Goal: Transaction & Acquisition: Purchase product/service

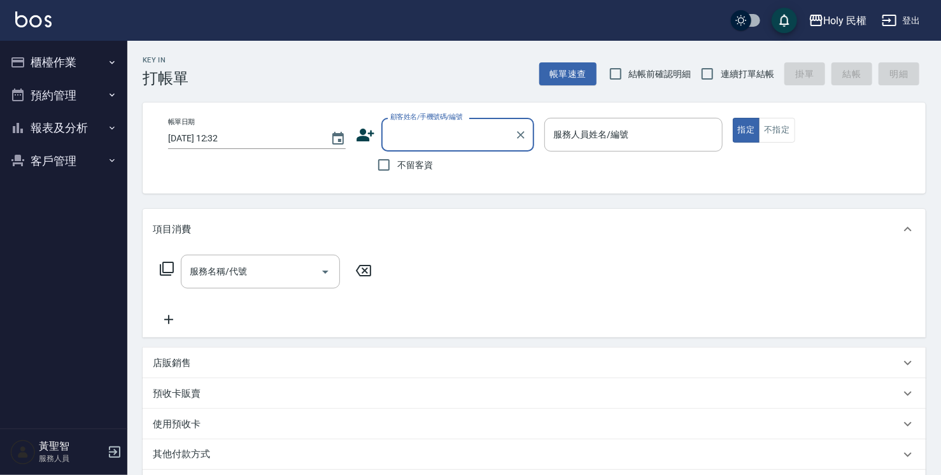
click at [90, 53] on button "櫃檯作業" at bounding box center [63, 62] width 117 height 33
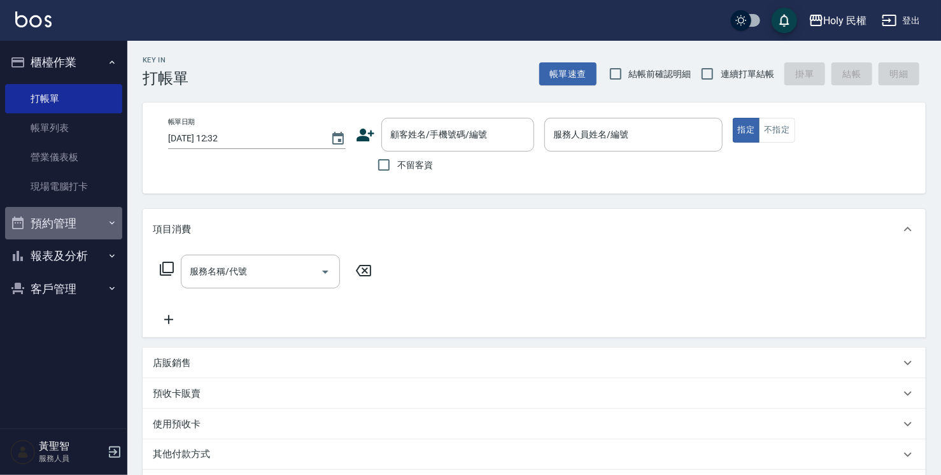
click at [84, 230] on button "預約管理" at bounding box center [63, 223] width 117 height 33
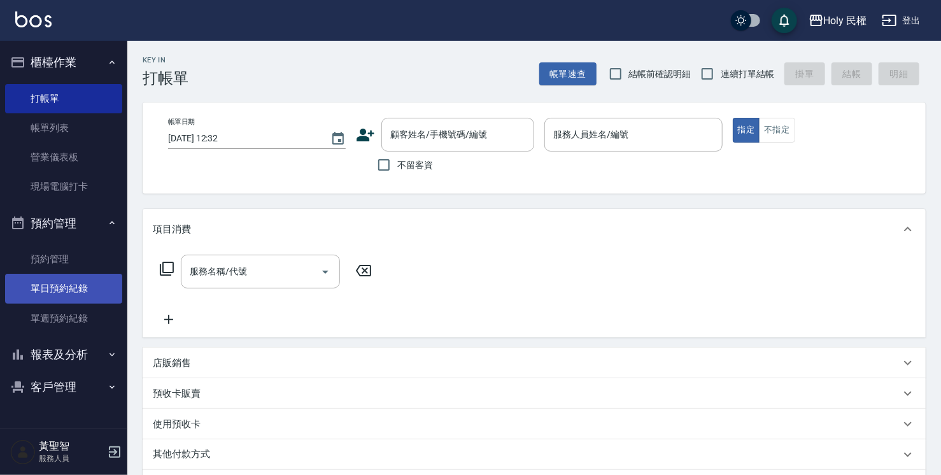
click at [76, 276] on link "單日預約紀錄" at bounding box center [63, 288] width 117 height 29
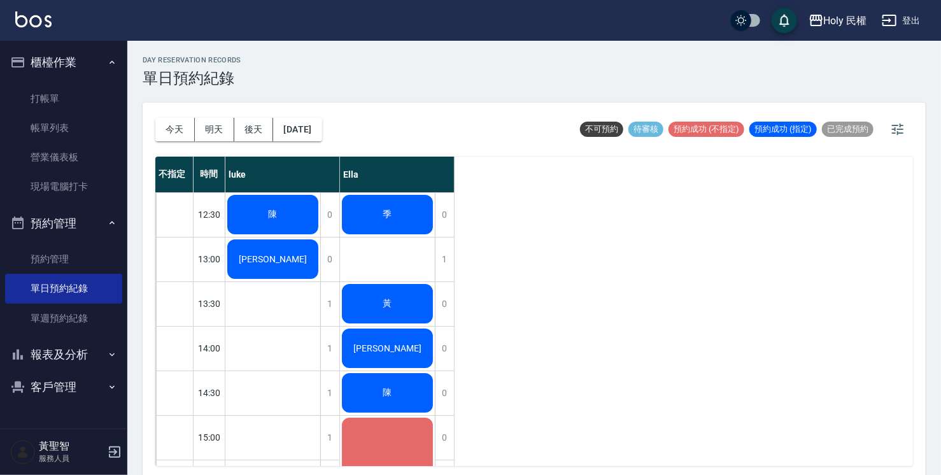
click at [311, 213] on div "陳" at bounding box center [272, 214] width 95 height 43
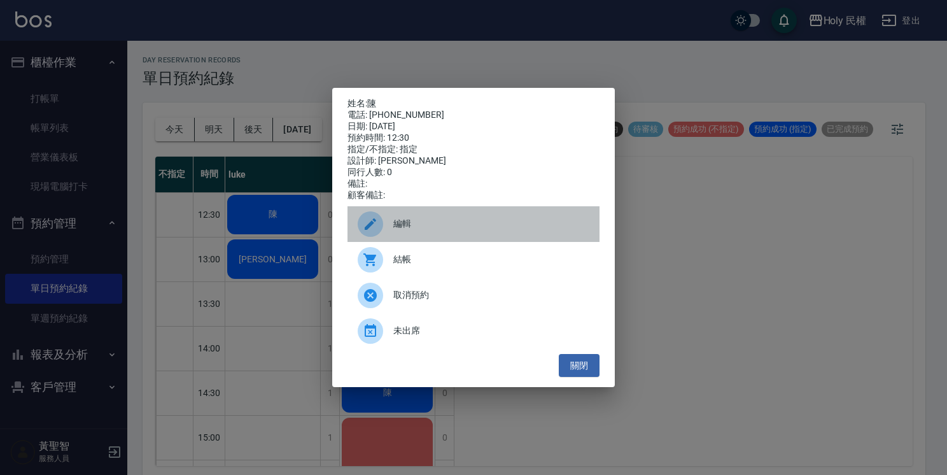
click at [420, 230] on span "編輯" at bounding box center [491, 223] width 196 height 13
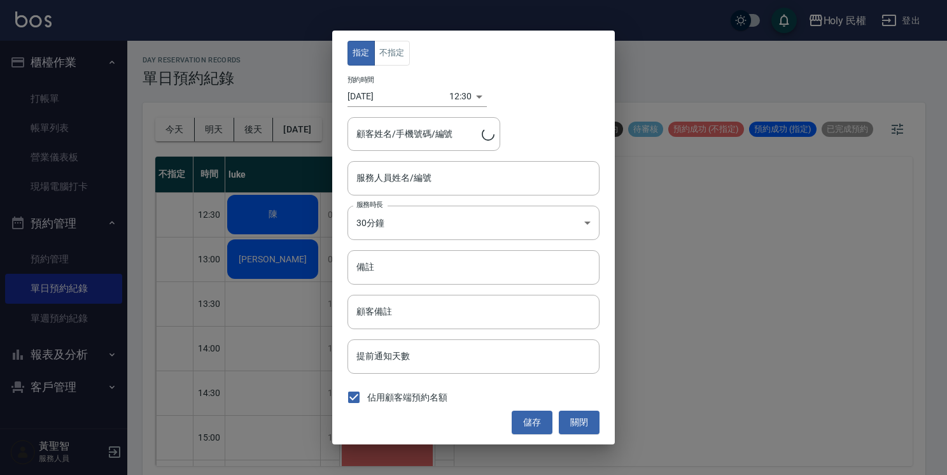
type input "luke(無代號)"
type input "陳/0968919627"
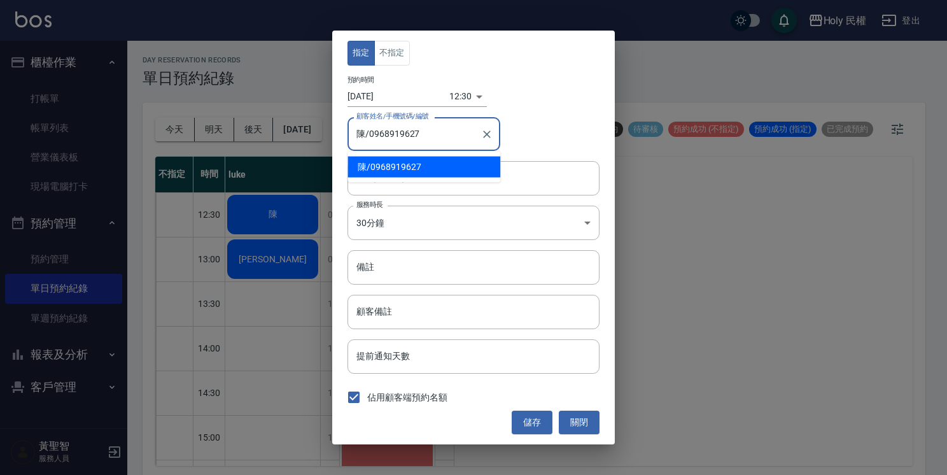
drag, startPoint x: 368, startPoint y: 134, endPoint x: 417, endPoint y: 129, distance: 49.2
click at [417, 129] on input "陳/0968919627" at bounding box center [414, 134] width 122 height 22
click at [590, 419] on button "關閉" at bounding box center [579, 423] width 41 height 24
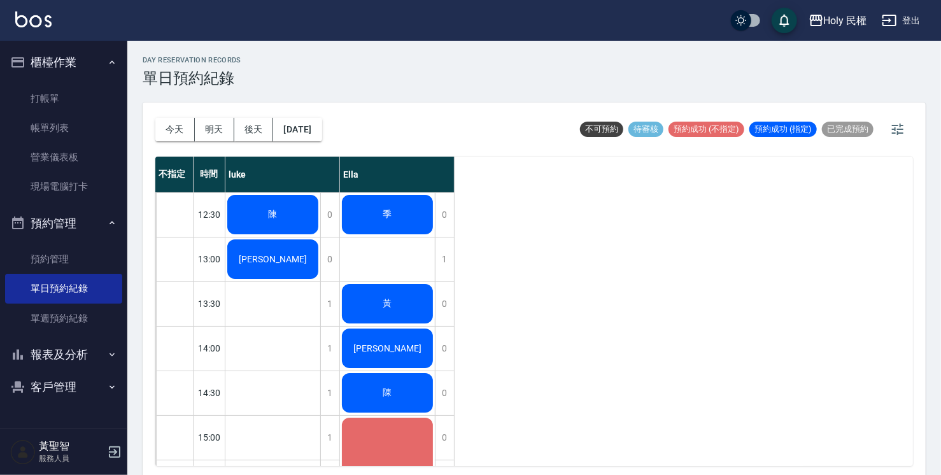
click at [278, 221] on div "陳" at bounding box center [272, 214] width 95 height 43
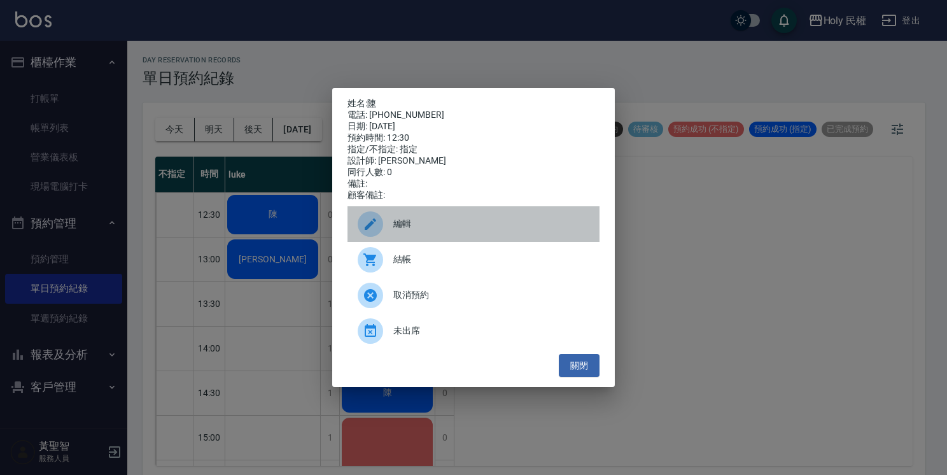
click at [428, 227] on span "編輯" at bounding box center [491, 223] width 196 height 13
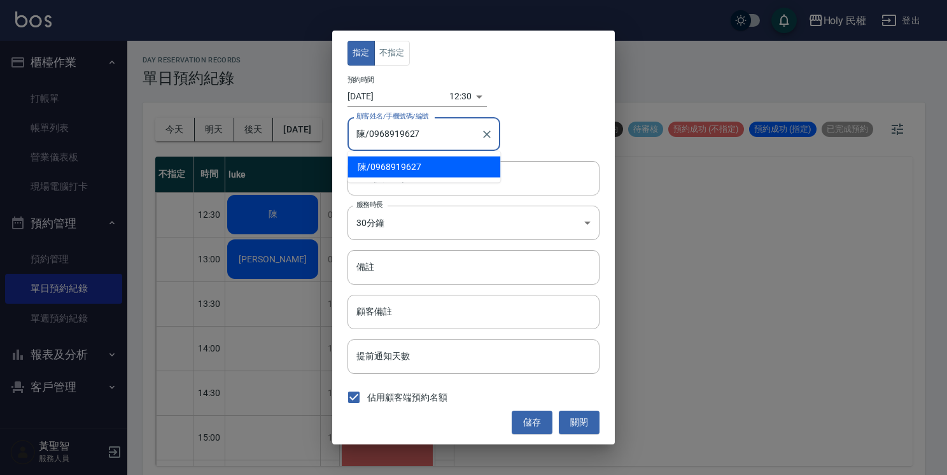
click at [425, 134] on input "陳/0968919627" at bounding box center [414, 134] width 122 height 22
click at [484, 132] on icon "Clear" at bounding box center [487, 134] width 13 height 13
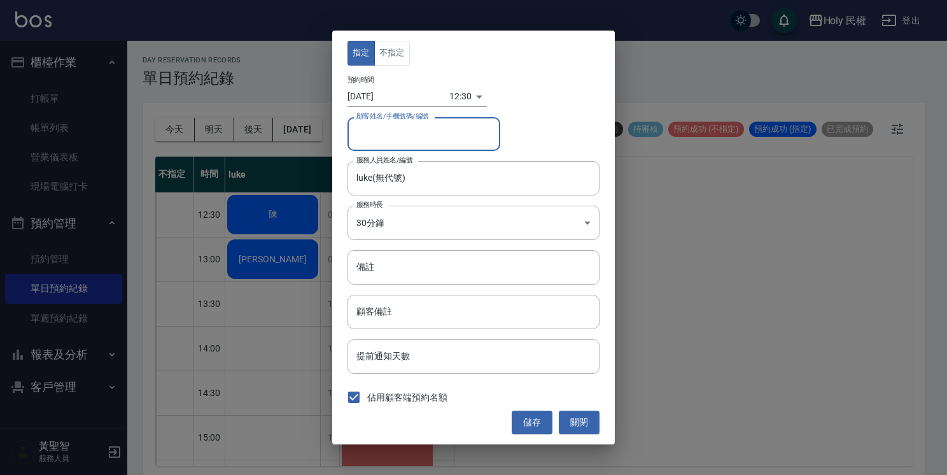
paste input "0968191627"
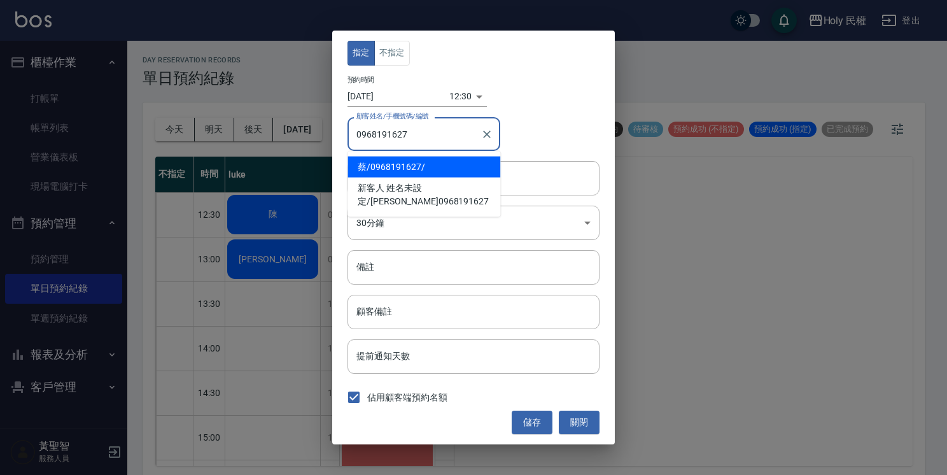
click at [375, 161] on span "蔡 / 0968191627 /" at bounding box center [424, 167] width 153 height 21
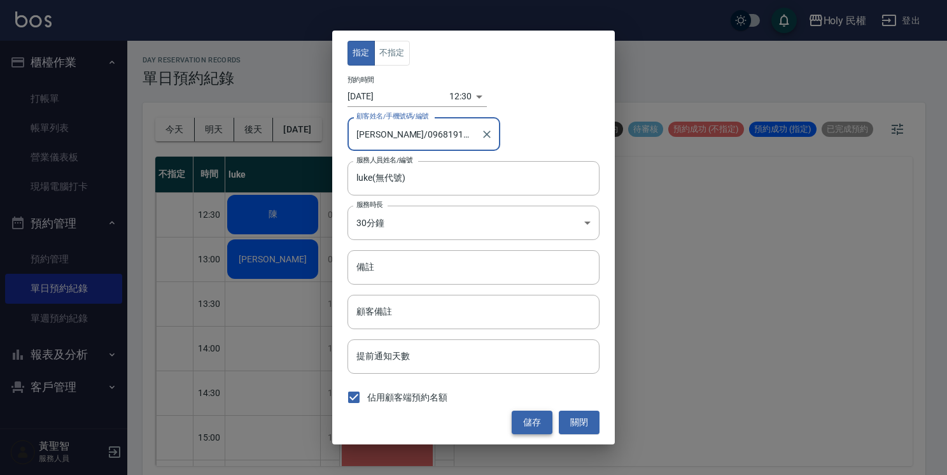
type input "蔡/0968191627/"
click at [535, 416] on button "儲存" at bounding box center [532, 423] width 41 height 24
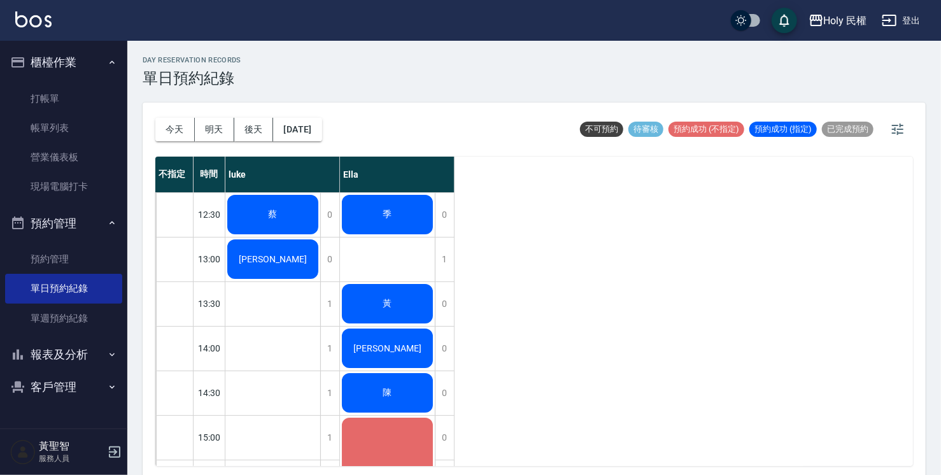
click at [387, 209] on span "季" at bounding box center [388, 214] width 14 height 11
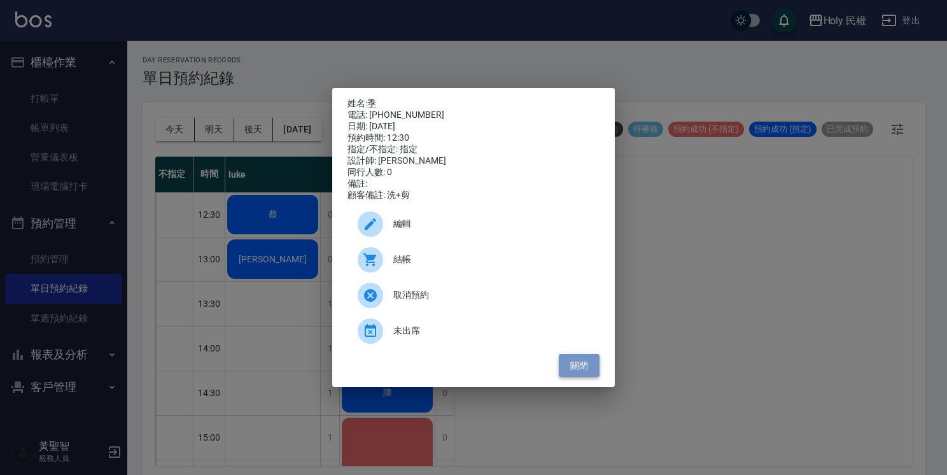
click at [583, 362] on button "關閉" at bounding box center [579, 366] width 41 height 24
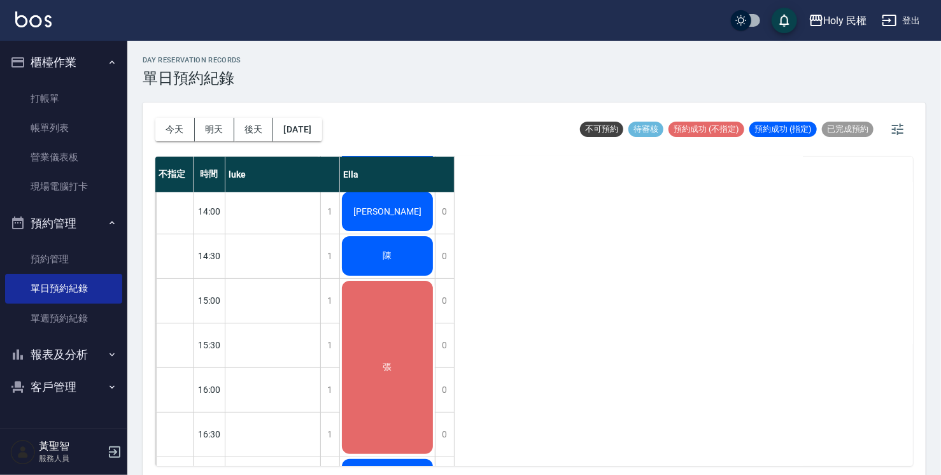
scroll to position [191, 0]
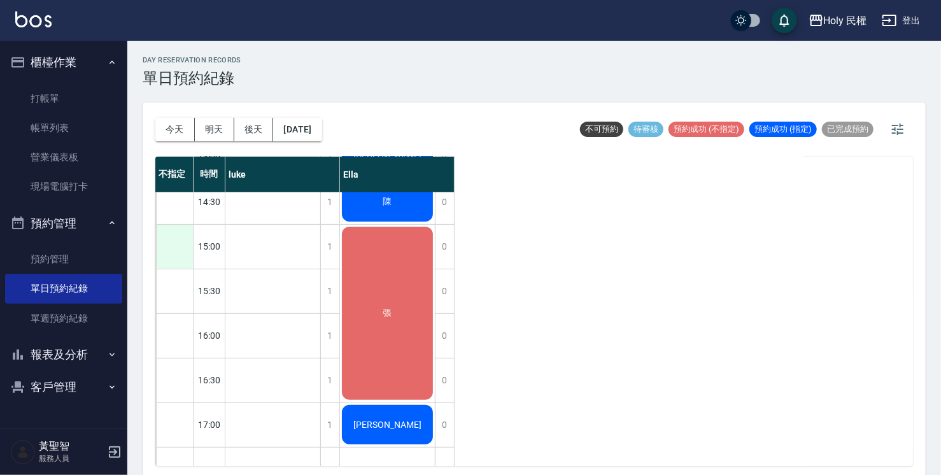
click at [174, 238] on div at bounding box center [174, 247] width 37 height 44
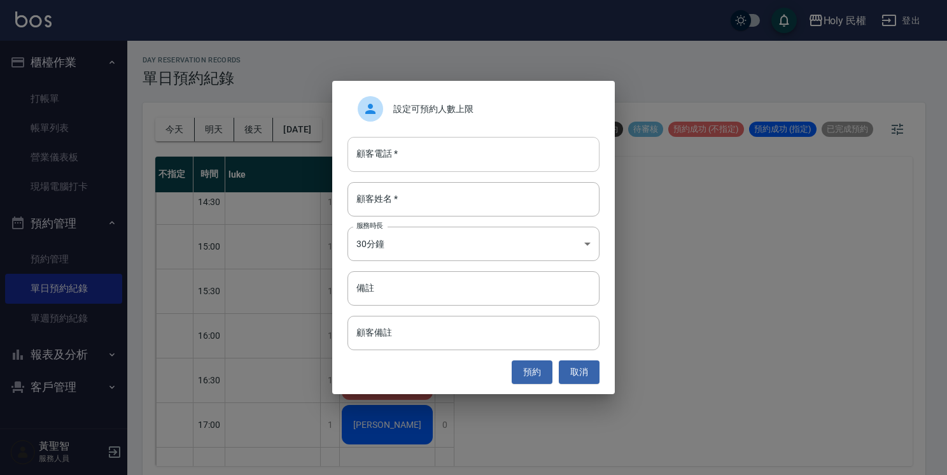
click at [463, 167] on input "顧客電話   *" at bounding box center [474, 154] width 252 height 34
type input "0912838288"
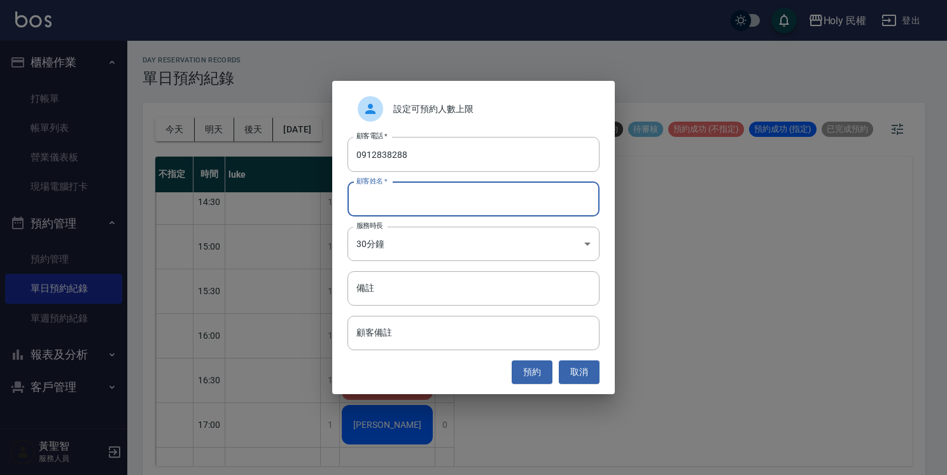
click at [402, 195] on input "顧客姓名   *" at bounding box center [474, 199] width 252 height 34
type input "游"
click at [430, 279] on input "備註" at bounding box center [474, 288] width 252 height 34
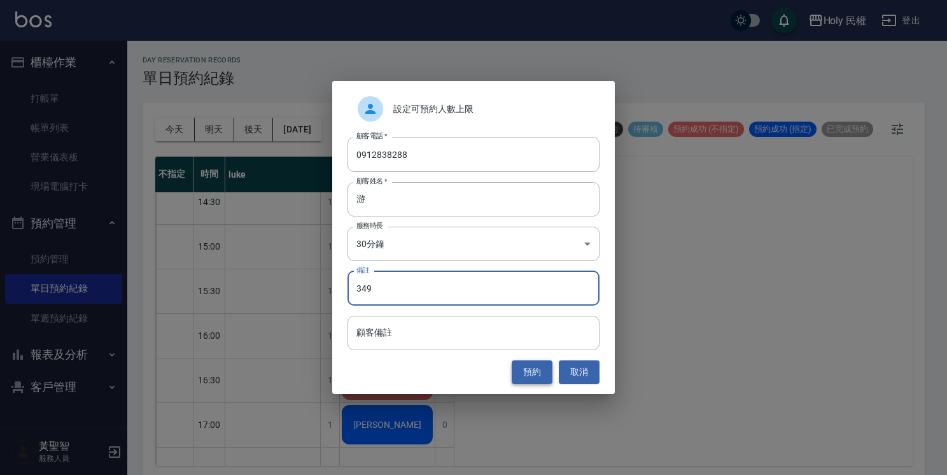
type input "349"
click at [549, 374] on button "預約" at bounding box center [532, 372] width 41 height 24
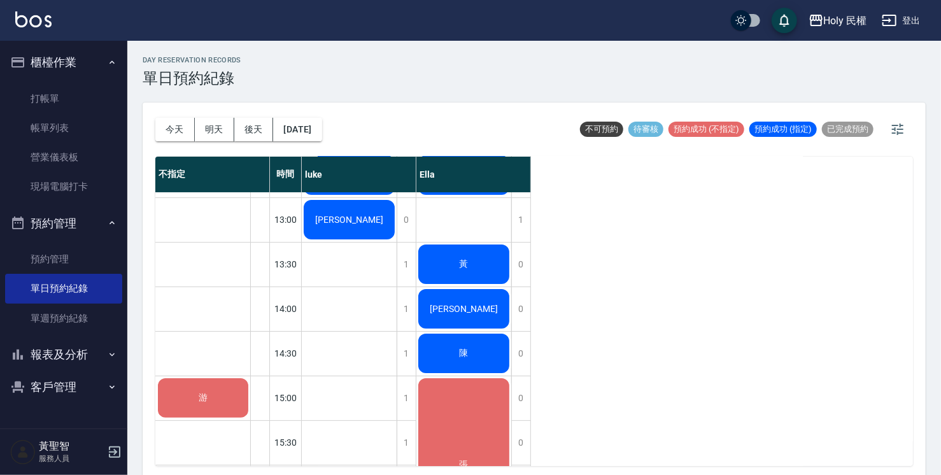
scroll to position [0, 0]
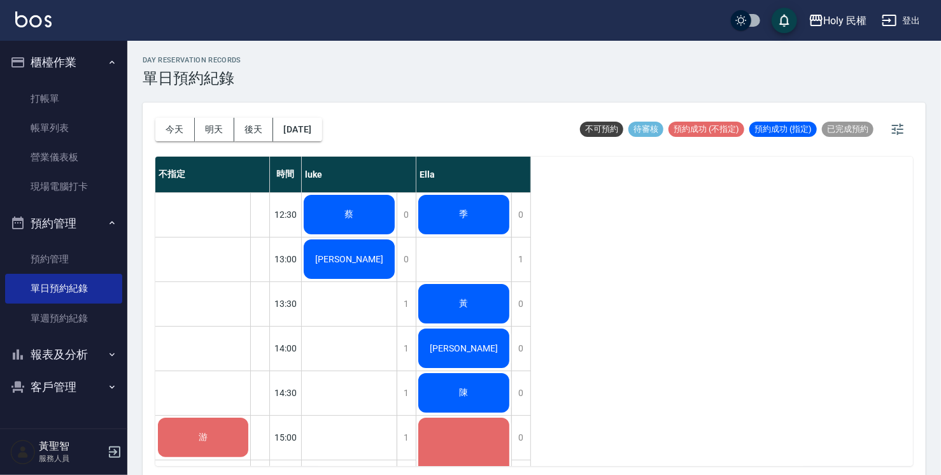
click at [246, 439] on div "游" at bounding box center [203, 437] width 94 height 43
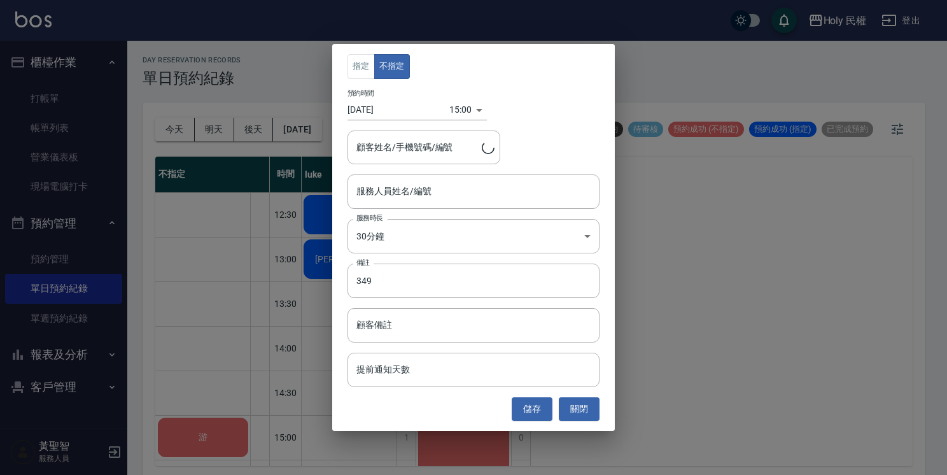
type input "游/0912838288/"
click at [586, 407] on button "關閉" at bounding box center [579, 409] width 41 height 24
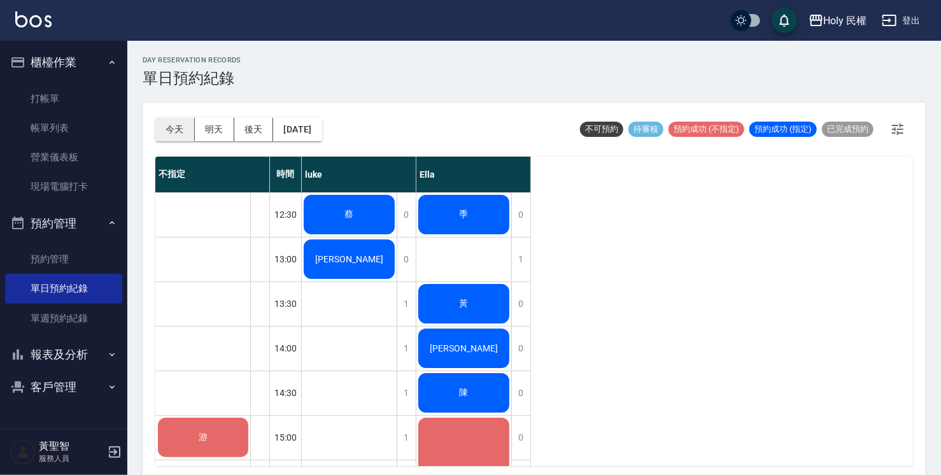
drag, startPoint x: 178, startPoint y: 125, endPoint x: 162, endPoint y: 134, distance: 18.8
click at [176, 127] on button "今天" at bounding box center [174, 130] width 39 height 24
click at [168, 124] on button "今天" at bounding box center [174, 130] width 39 height 24
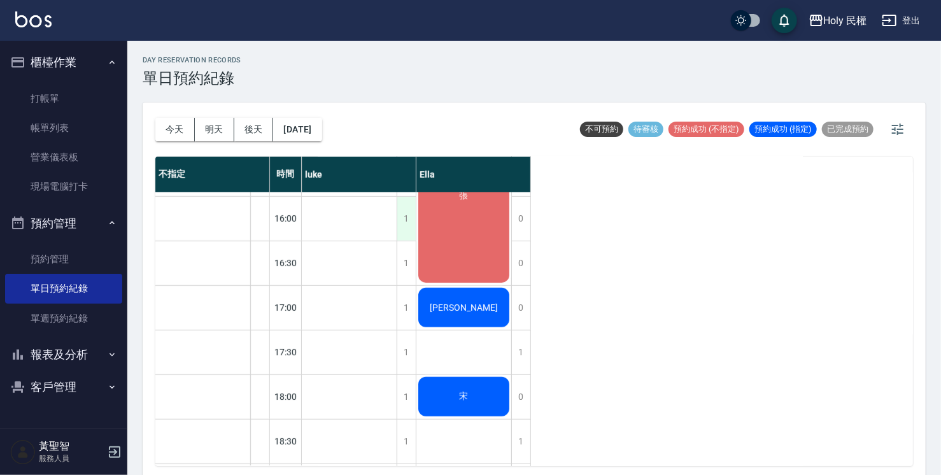
scroll to position [382, 0]
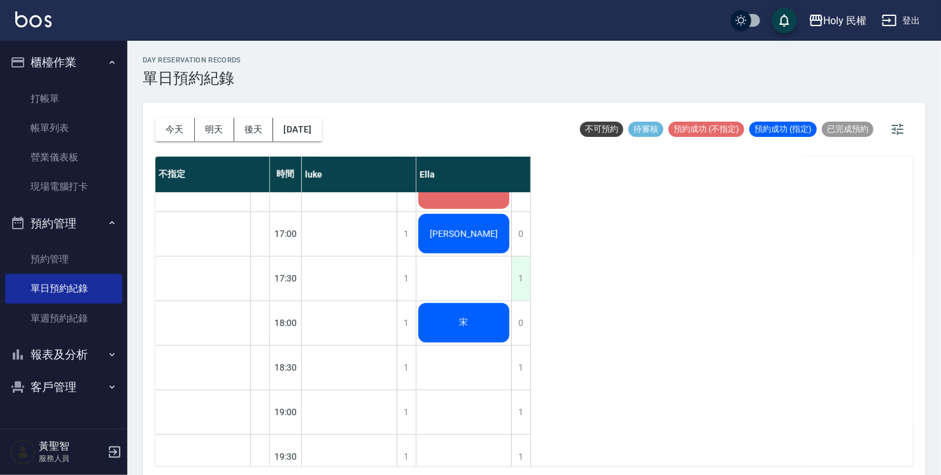
click at [525, 279] on div "1" at bounding box center [520, 279] width 19 height 44
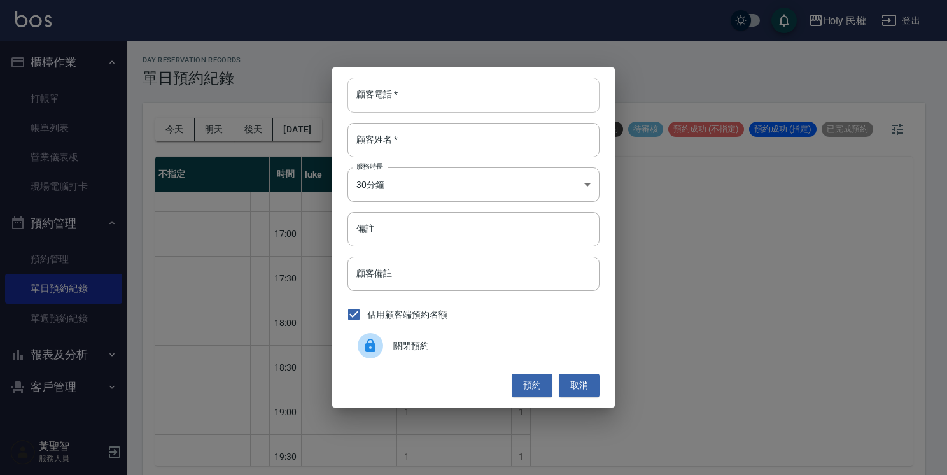
click at [509, 98] on input "顧客電話   *" at bounding box center [474, 95] width 252 height 34
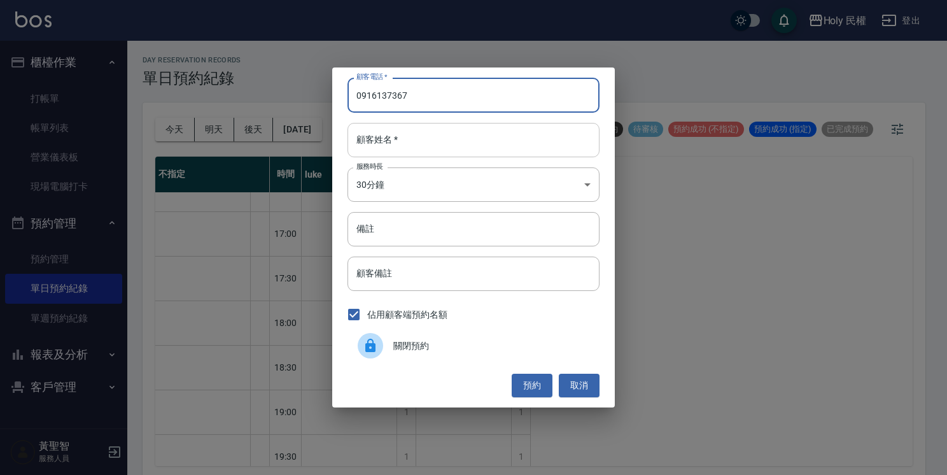
type input "0916137367"
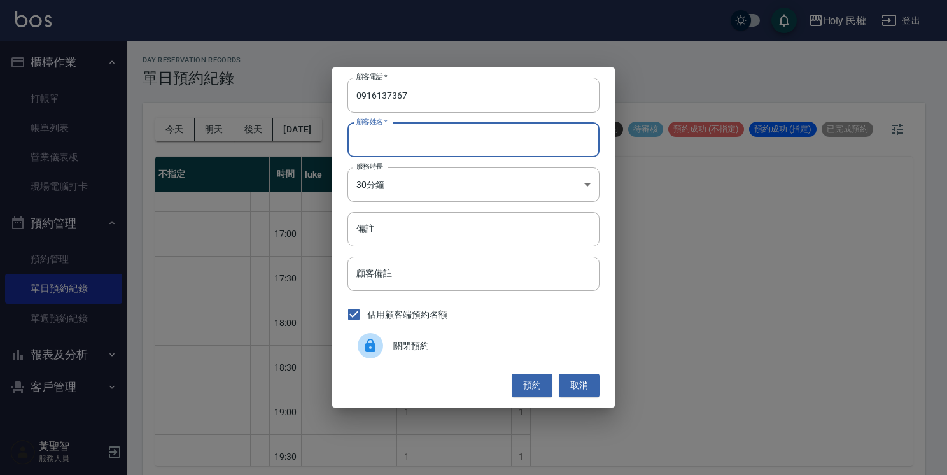
click at [507, 136] on input "顧客姓名   *" at bounding box center [474, 140] width 252 height 34
type input "黃"
click at [522, 383] on button "預約" at bounding box center [532, 386] width 41 height 24
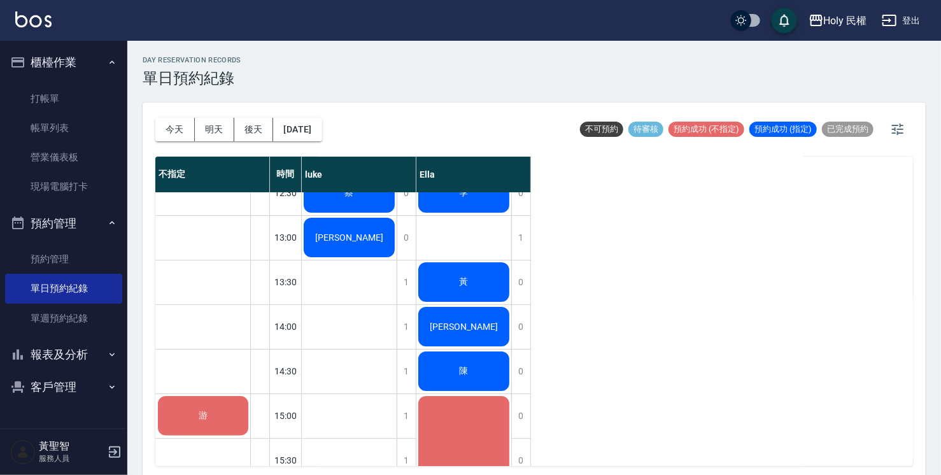
scroll to position [0, 0]
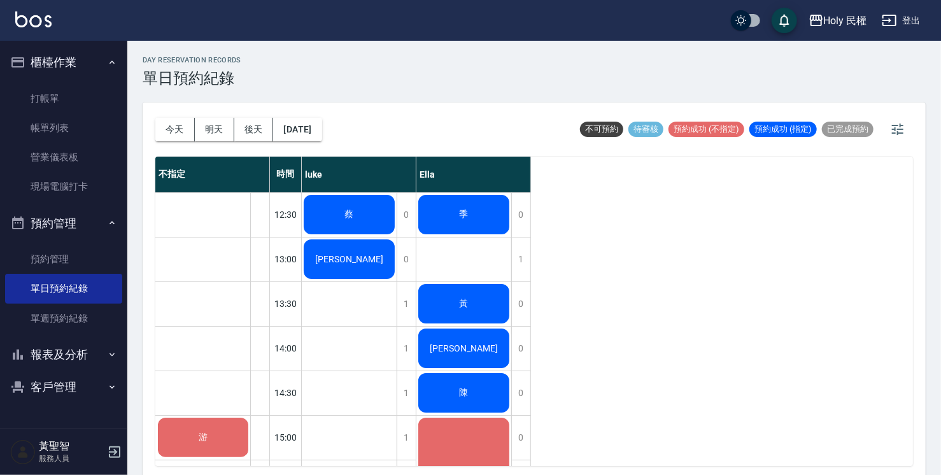
click at [349, 216] on span "蔡" at bounding box center [350, 214] width 14 height 11
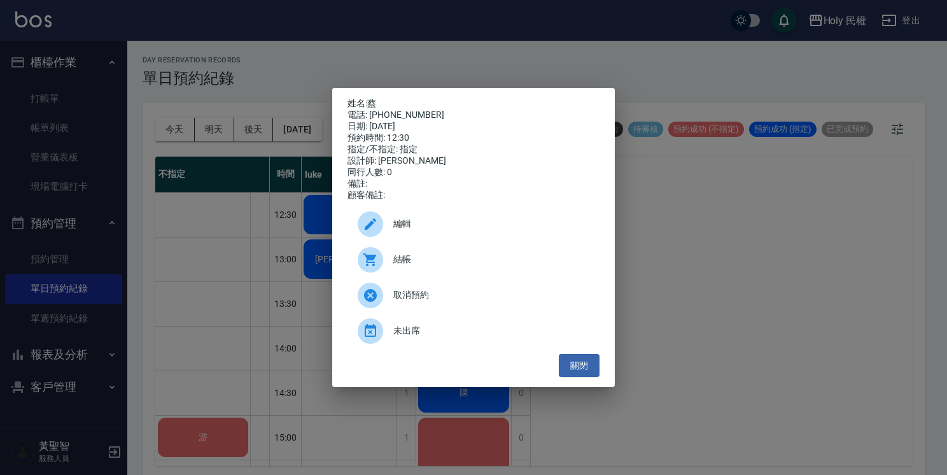
click at [411, 273] on div "結帳" at bounding box center [474, 260] width 252 height 36
click at [581, 376] on button "關閉" at bounding box center [579, 366] width 41 height 24
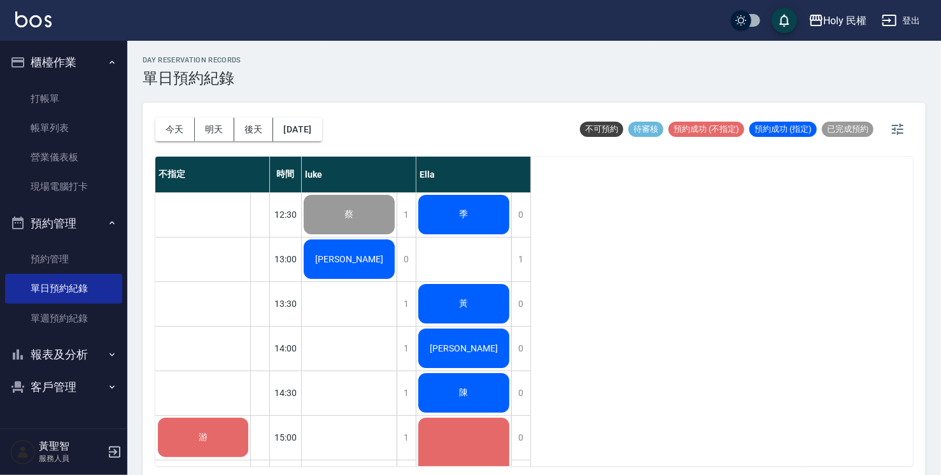
click at [472, 214] on div "季" at bounding box center [463, 214] width 95 height 43
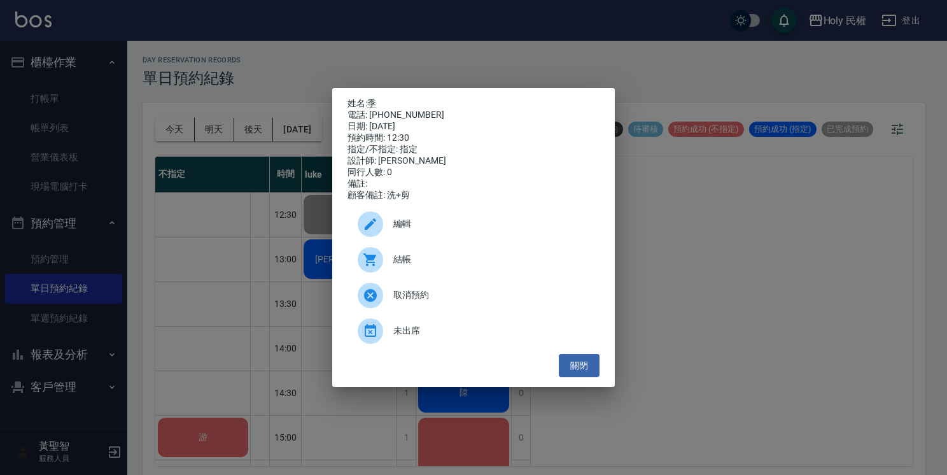
click at [481, 265] on span "結帳" at bounding box center [491, 259] width 196 height 13
click at [589, 371] on button "關閉" at bounding box center [579, 366] width 41 height 24
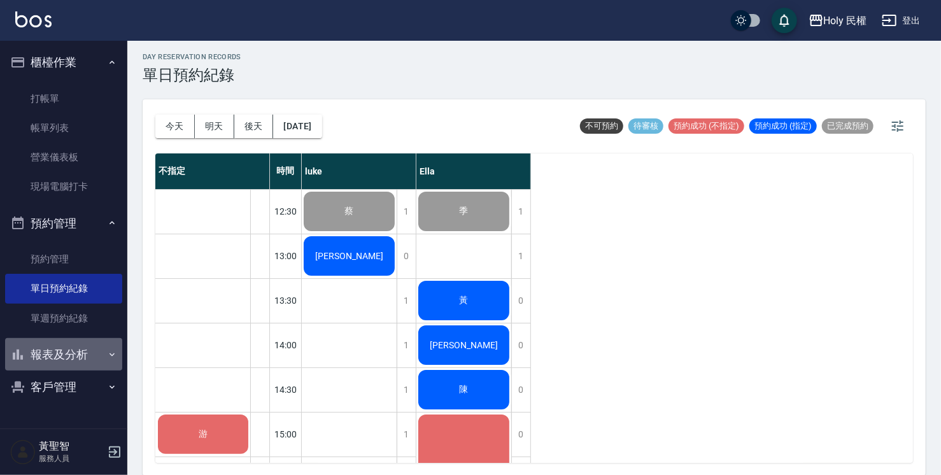
click at [61, 345] on button "報表及分析" at bounding box center [63, 354] width 117 height 33
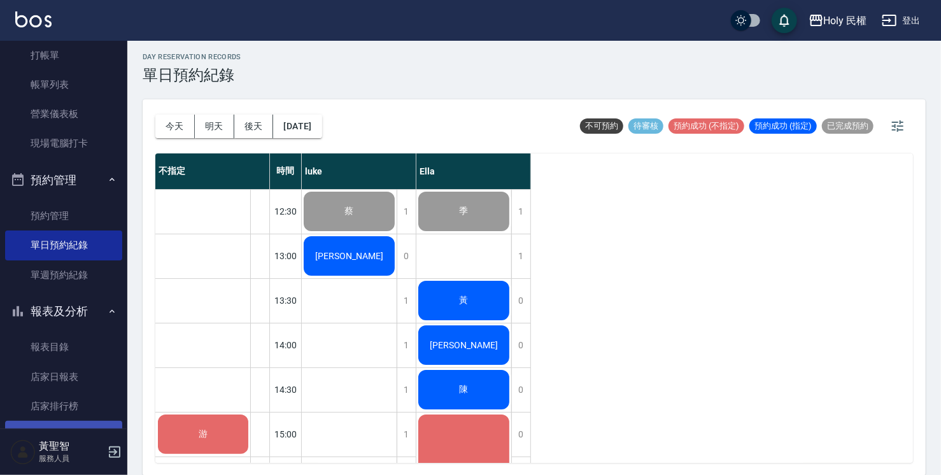
scroll to position [64, 0]
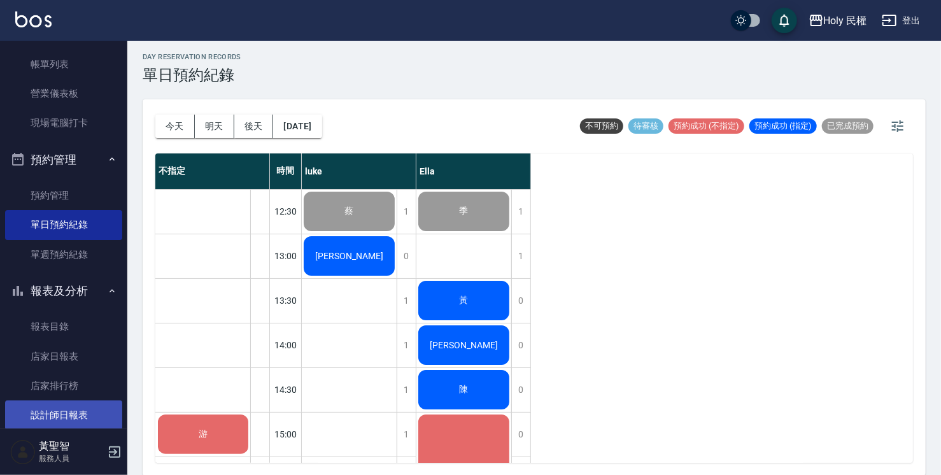
click at [82, 405] on link "設計師日報表" at bounding box center [63, 414] width 117 height 29
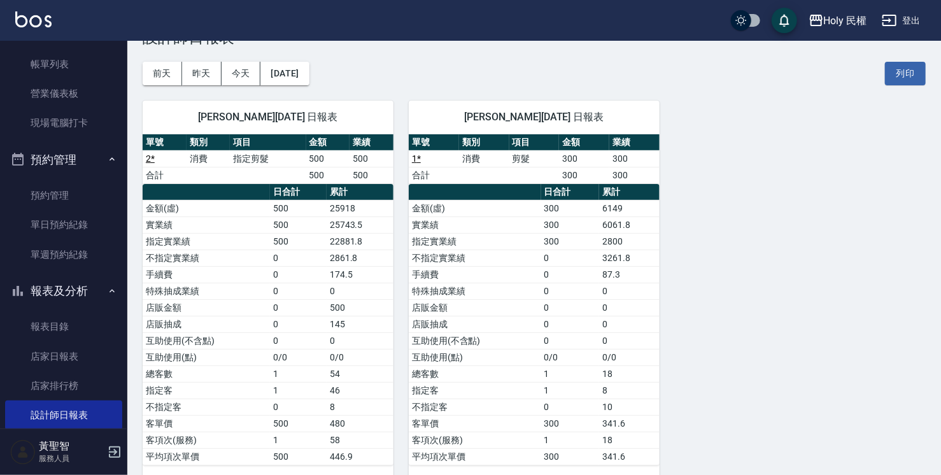
scroll to position [59, 0]
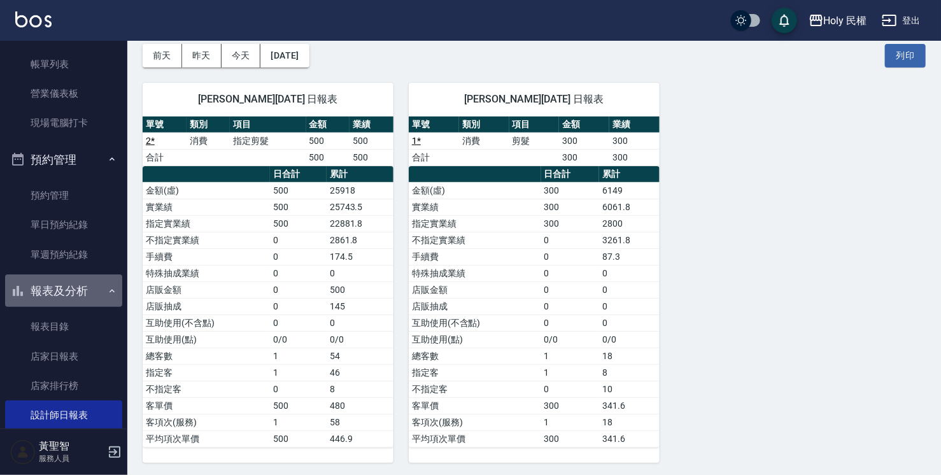
click at [69, 287] on button "報表及分析" at bounding box center [63, 290] width 117 height 33
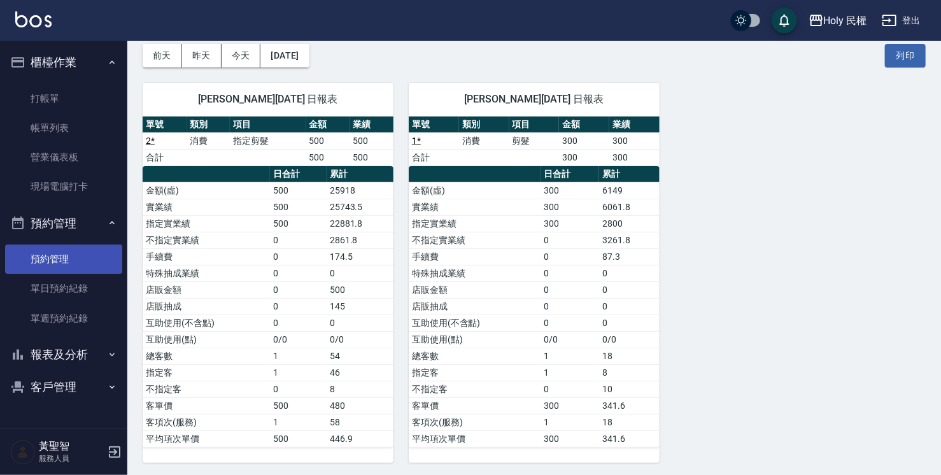
scroll to position [0, 0]
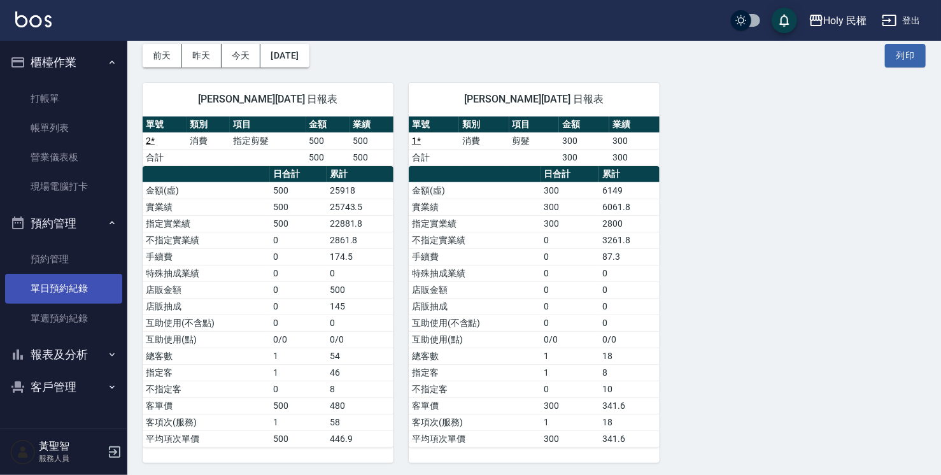
click at [59, 286] on link "單日預約紀錄" at bounding box center [63, 288] width 117 height 29
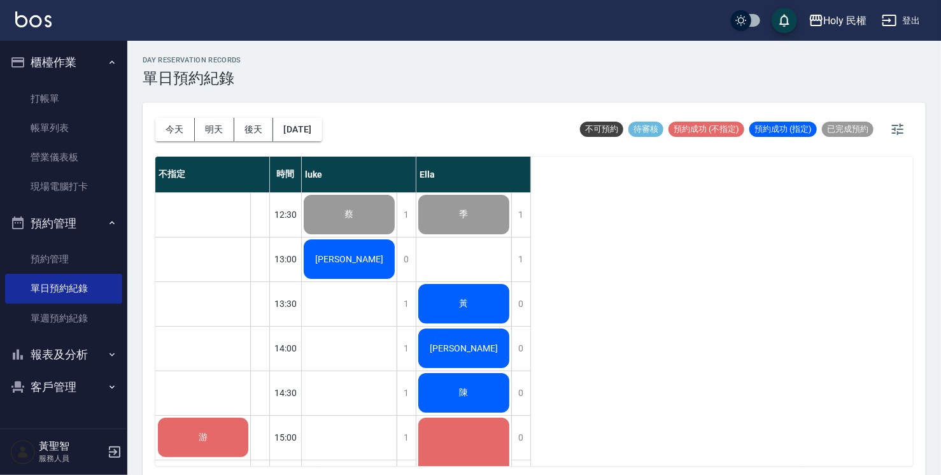
click at [469, 315] on div "黃" at bounding box center [463, 303] width 95 height 43
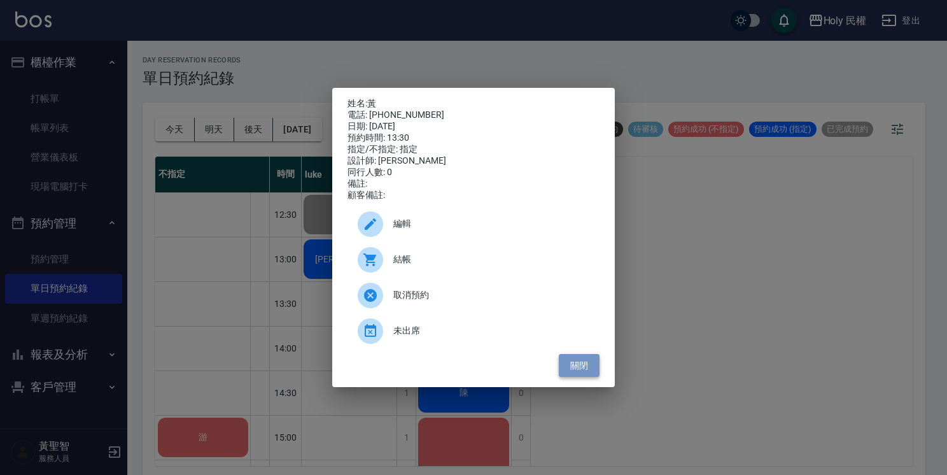
click at [579, 368] on button "關閉" at bounding box center [579, 366] width 41 height 24
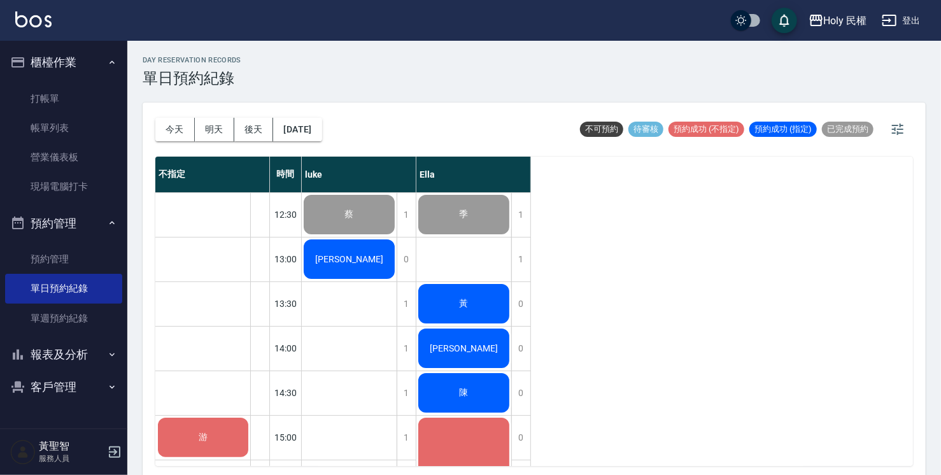
click at [366, 253] on div "[PERSON_NAME]" at bounding box center [349, 258] width 95 height 43
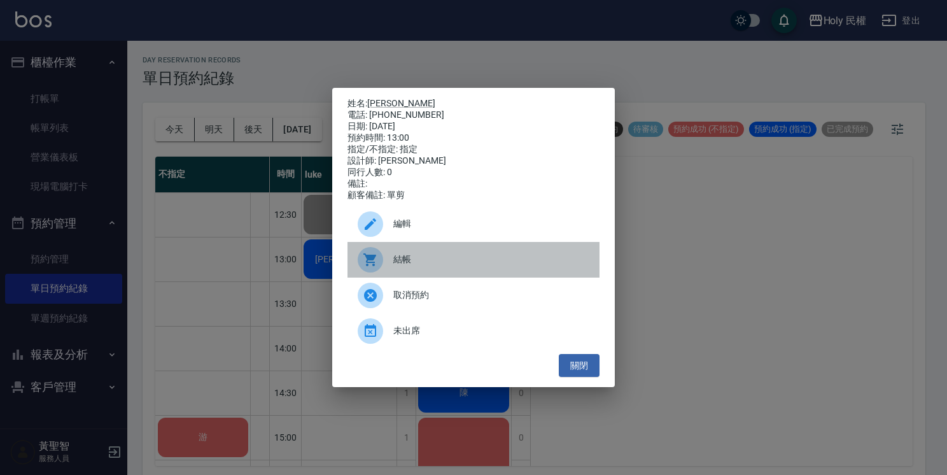
click at [402, 266] on span "結帳" at bounding box center [491, 259] width 196 height 13
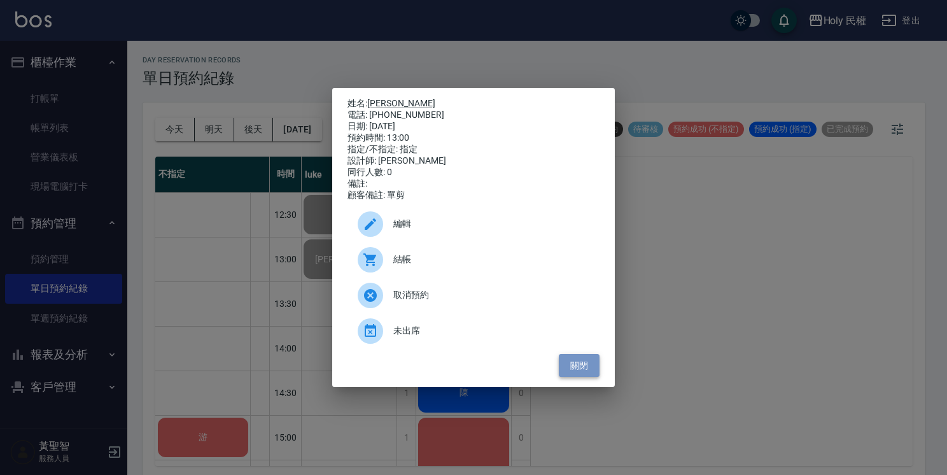
click at [575, 367] on button "關閉" at bounding box center [579, 366] width 41 height 24
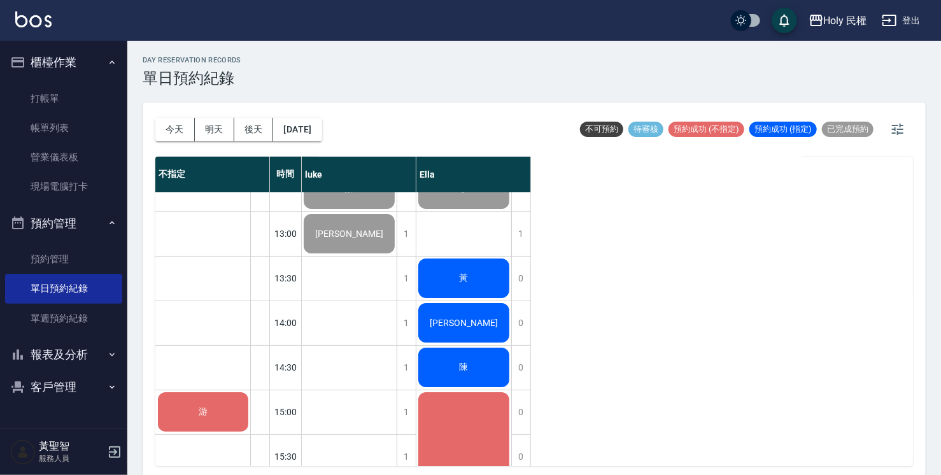
scroll to position [3, 0]
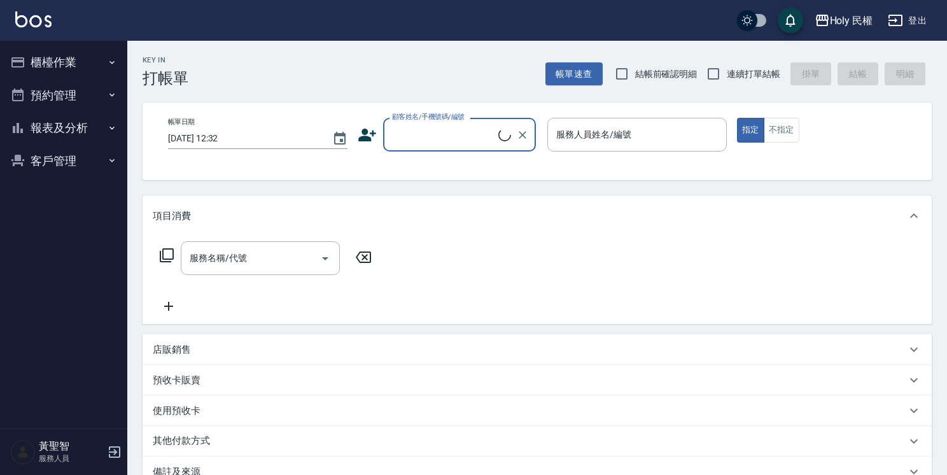
click at [59, 64] on button "櫃檯作業" at bounding box center [63, 62] width 117 height 33
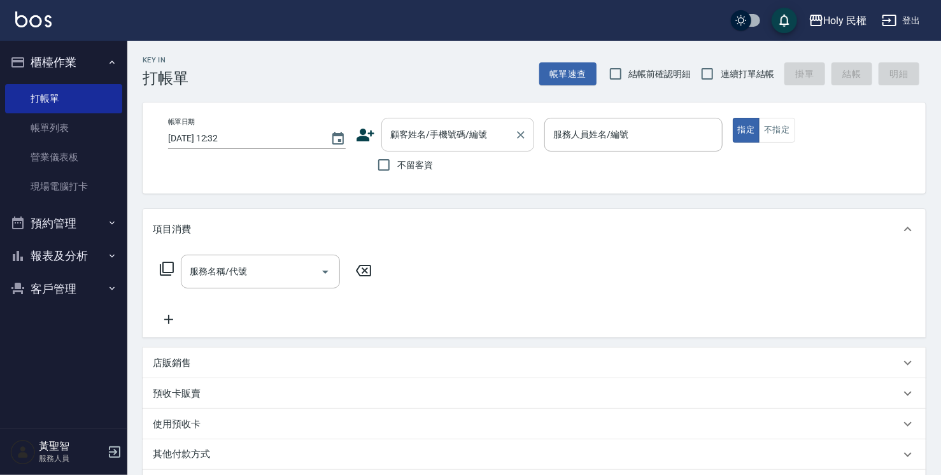
drag, startPoint x: 469, startPoint y: 161, endPoint x: 471, endPoint y: 143, distance: 18.6
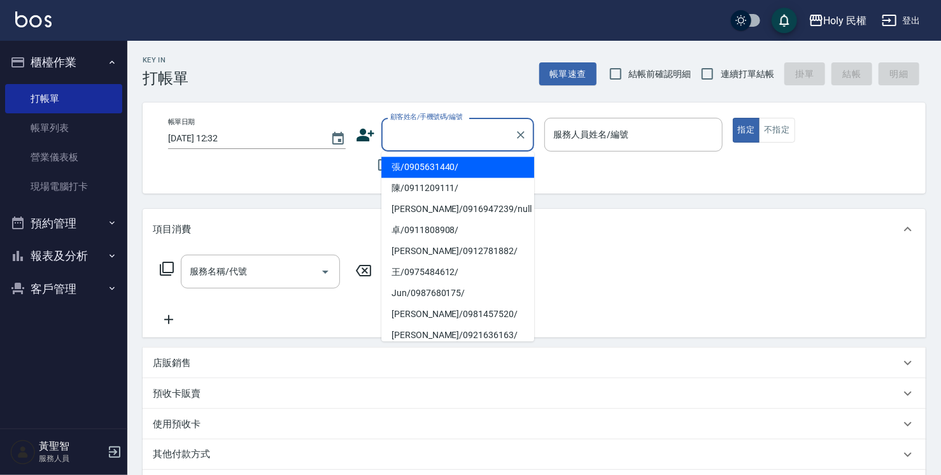
paste input "0968919627"
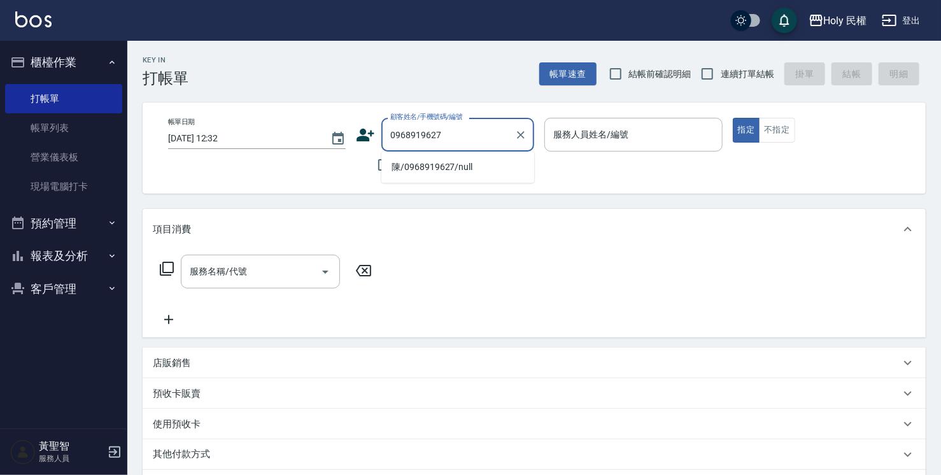
drag, startPoint x: 426, startPoint y: 133, endPoint x: 392, endPoint y: 132, distance: 34.4
click at [392, 132] on input "0968919627" at bounding box center [448, 135] width 122 height 22
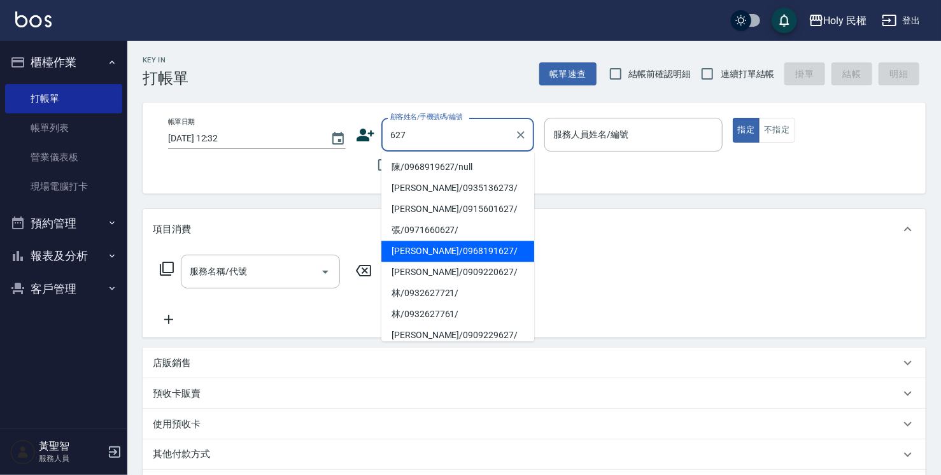
drag, startPoint x: 460, startPoint y: 254, endPoint x: 430, endPoint y: 131, distance: 126.5
click at [459, 253] on li "蔡/0968191627/" at bounding box center [457, 251] width 153 height 21
type input "蔡/0968191627/"
drag, startPoint x: 401, startPoint y: 136, endPoint x: 452, endPoint y: 129, distance: 51.3
click at [452, 129] on input "蔡/0968191627/" at bounding box center [448, 135] width 122 height 22
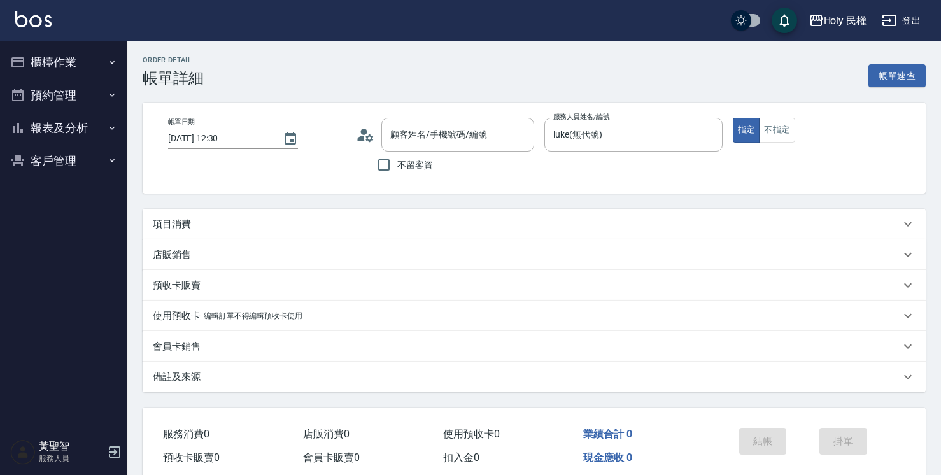
type input "[PERSON_NAME]/0968191627/"
click at [298, 286] on div "預收卡販賣" at bounding box center [526, 285] width 747 height 13
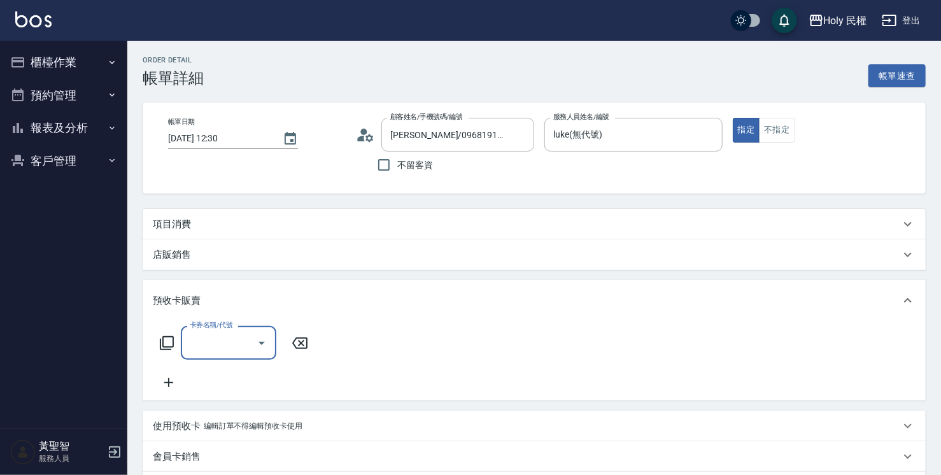
click at [292, 220] on div "項目消費" at bounding box center [526, 224] width 747 height 13
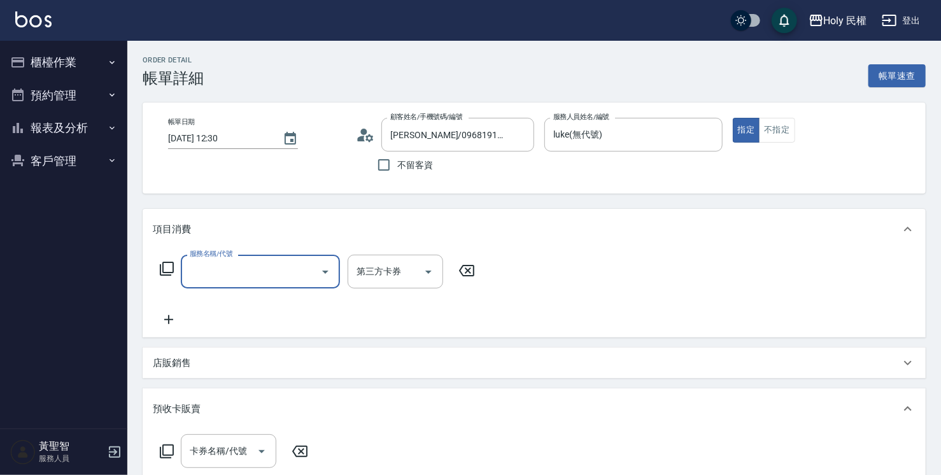
click at [254, 276] on input "服務名稱/代號" at bounding box center [251, 271] width 129 height 22
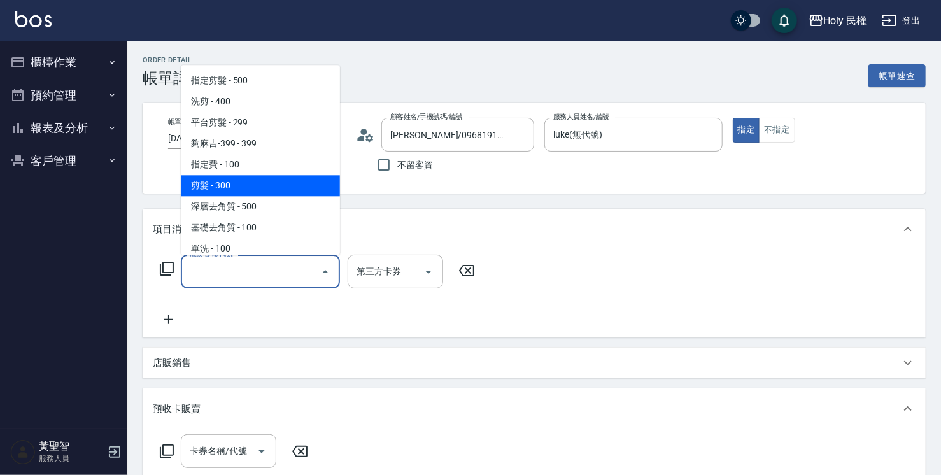
click at [234, 188] on span "剪髮 - 300" at bounding box center [260, 185] width 159 height 21
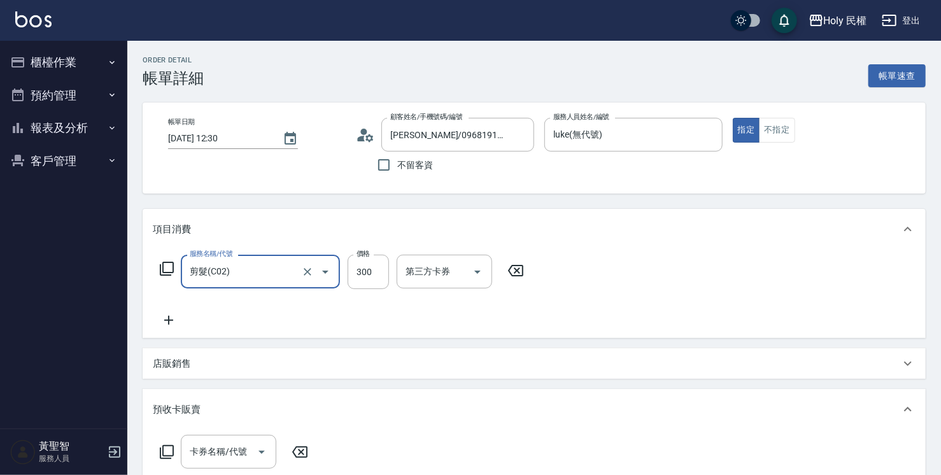
type input "剪髮(C02)"
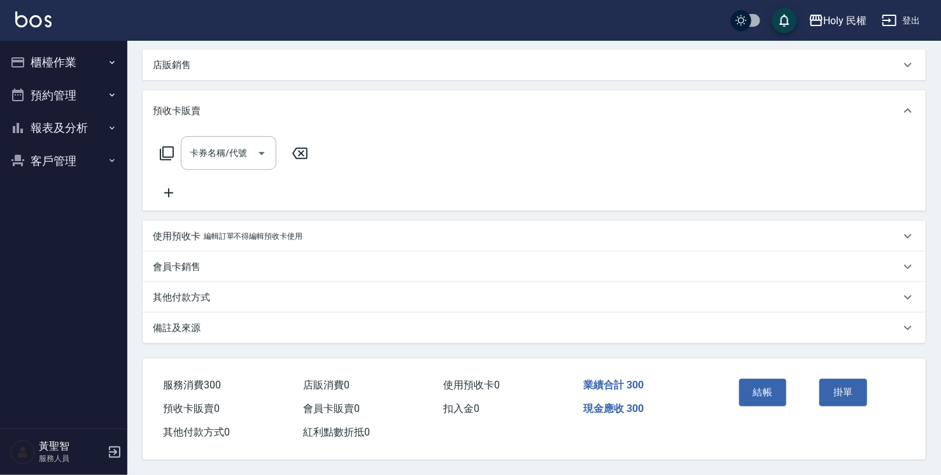
scroll to position [302, 0]
click at [767, 393] on button "結帳" at bounding box center [763, 392] width 48 height 27
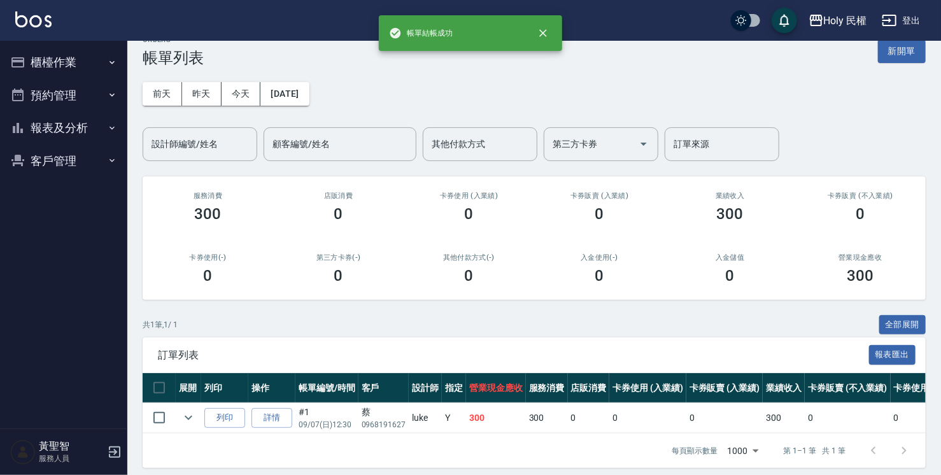
scroll to position [38, 0]
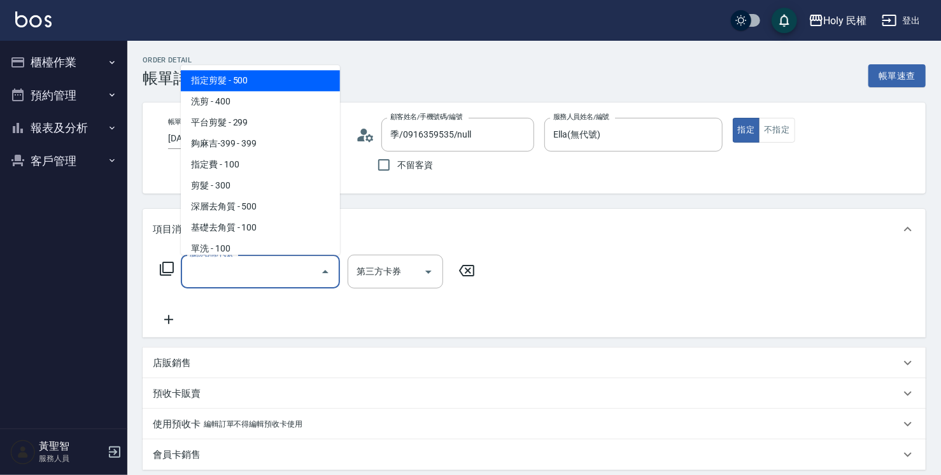
click at [239, 74] on span "指定剪髮 - 500" at bounding box center [260, 80] width 159 height 21
type input "指定剪髮(1)"
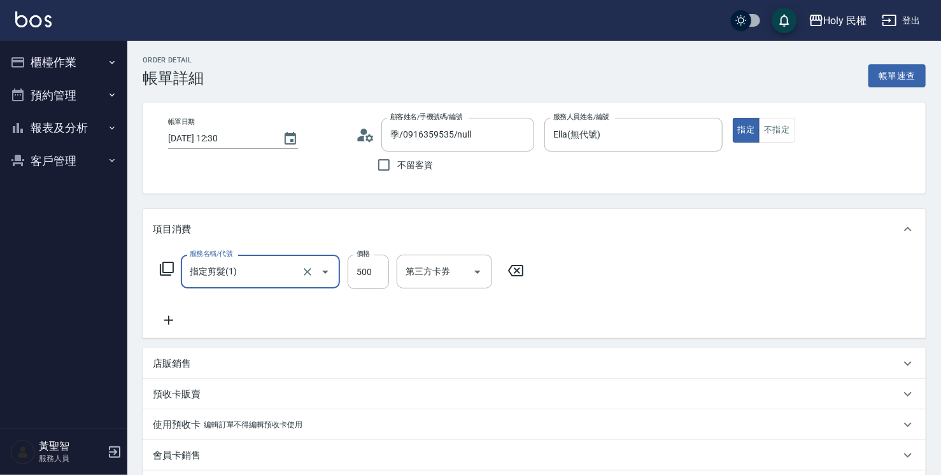
scroll to position [255, 0]
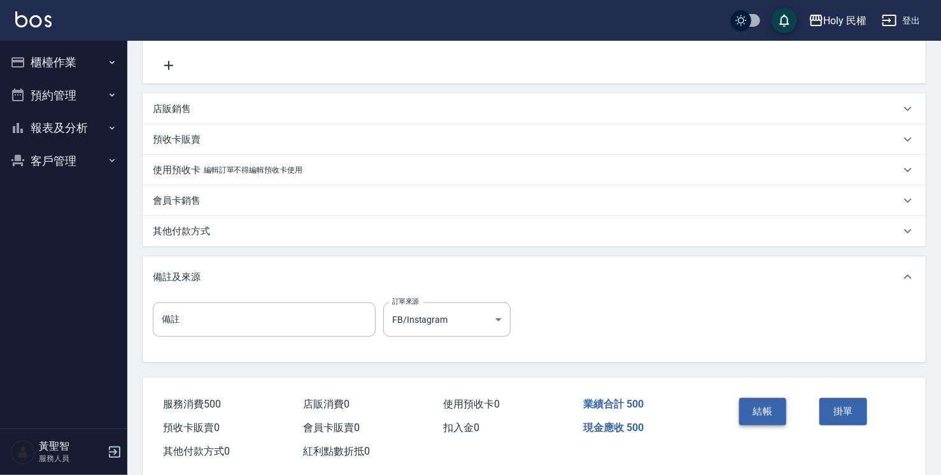
click at [760, 409] on button "結帳" at bounding box center [763, 411] width 48 height 27
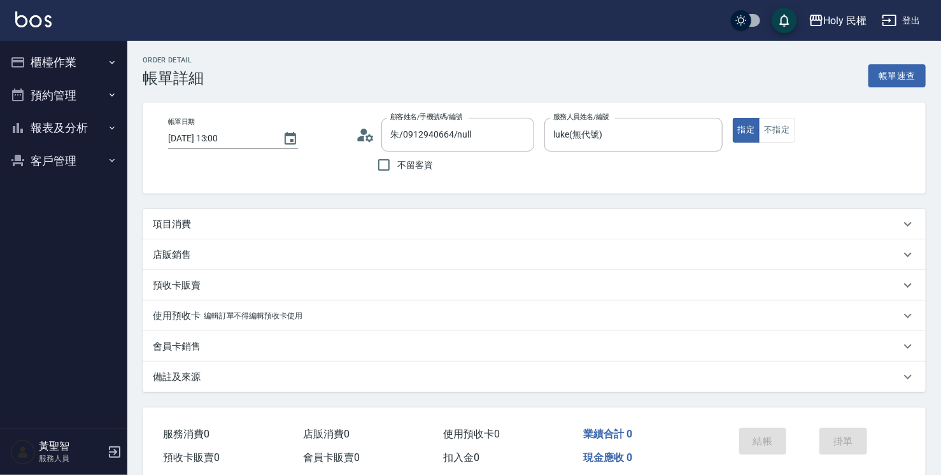
click at [382, 229] on div "項目消費" at bounding box center [526, 224] width 747 height 13
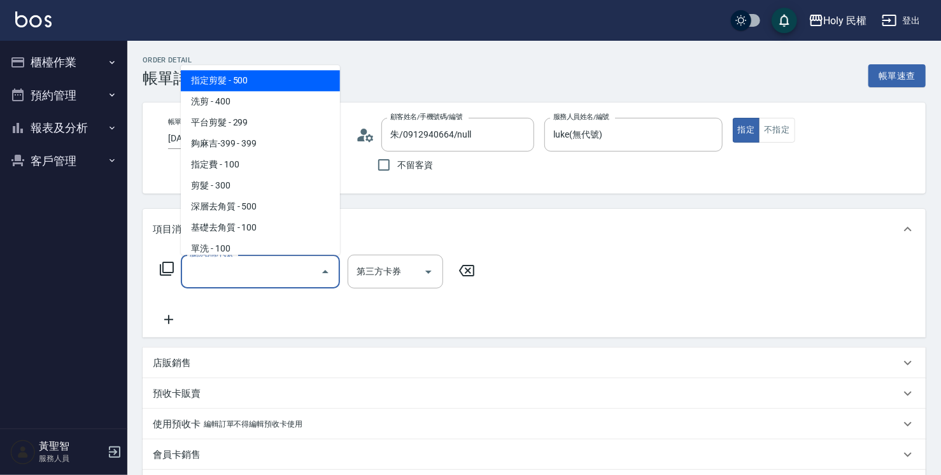
click at [219, 265] on input "服務名稱/代號" at bounding box center [251, 271] width 129 height 22
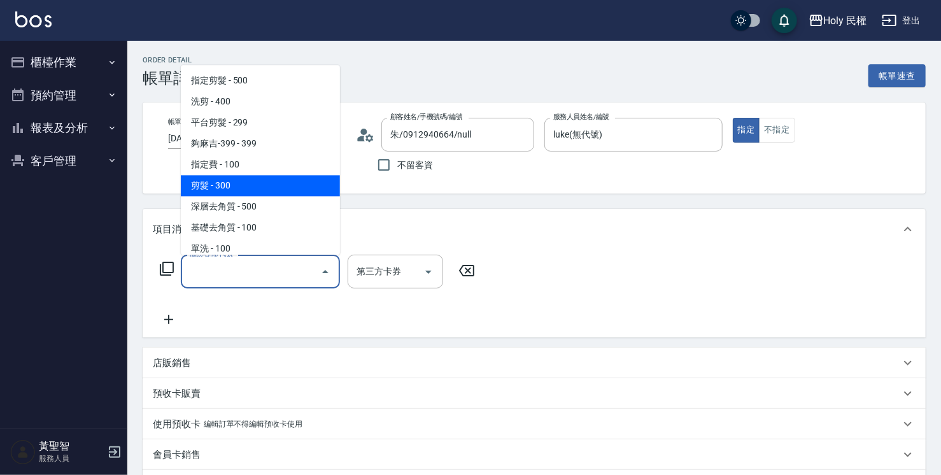
click at [241, 185] on span "剪髮 - 300" at bounding box center [260, 185] width 159 height 21
type input "剪髮(C02)"
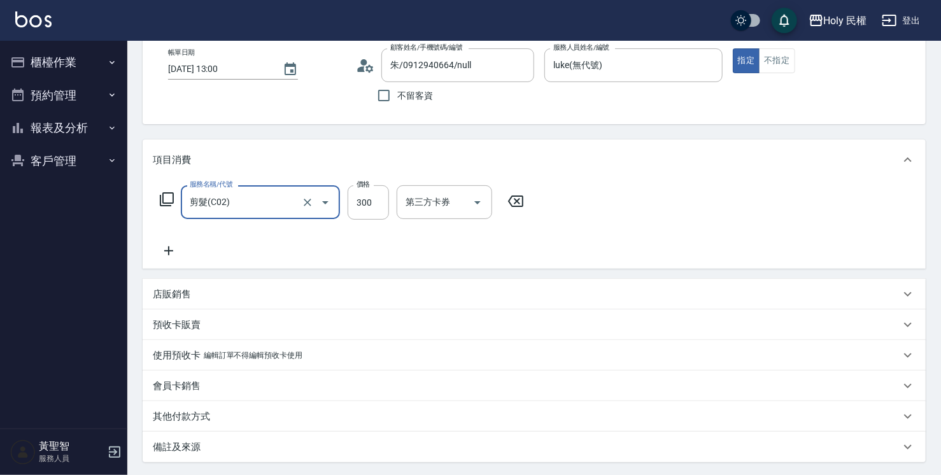
scroll to position [192, 0]
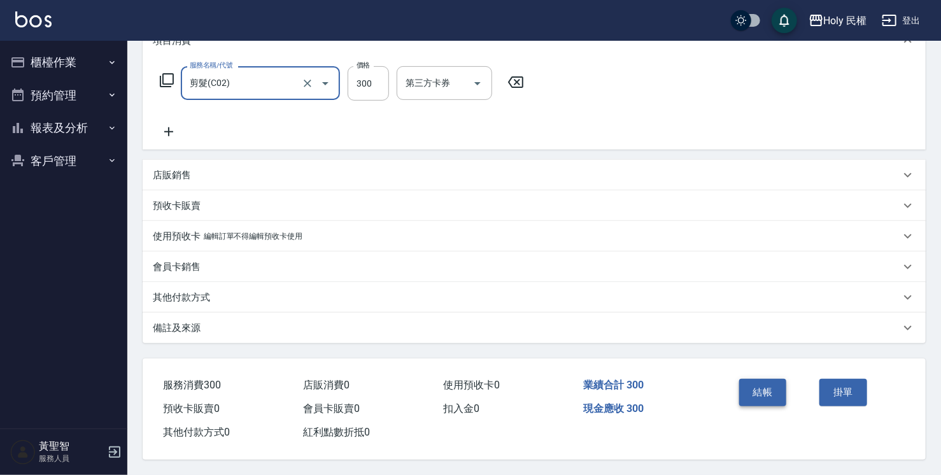
click at [754, 386] on button "結帳" at bounding box center [763, 392] width 48 height 27
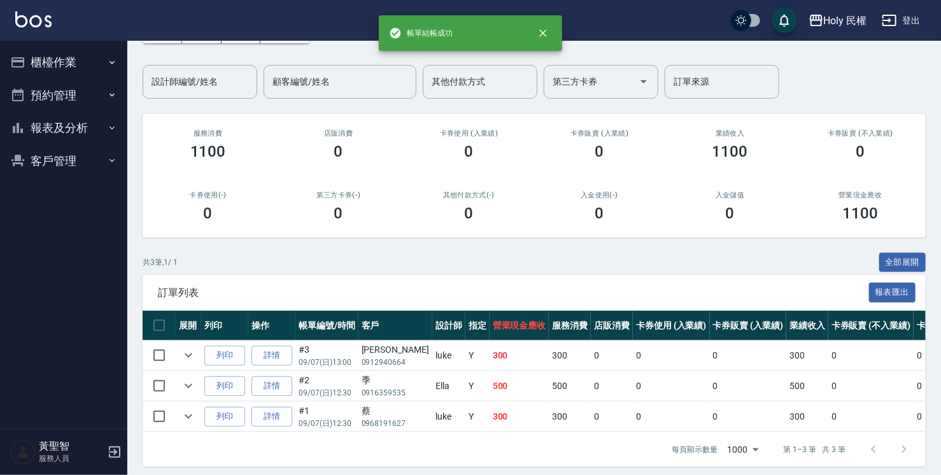
scroll to position [98, 0]
